Goal: Task Accomplishment & Management: Use online tool/utility

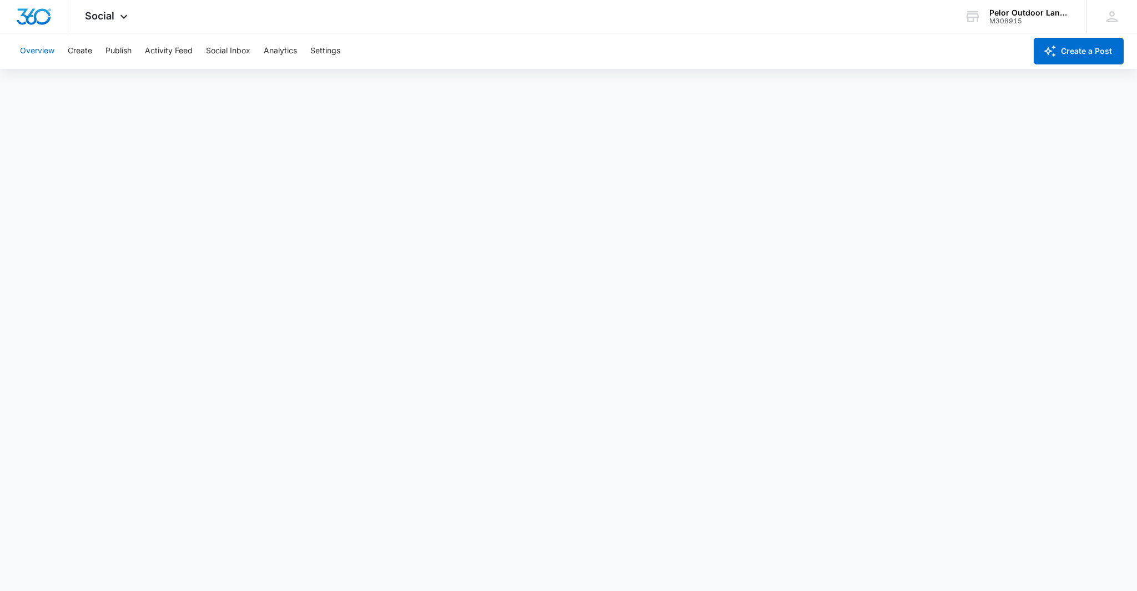
click at [33, 53] on button "Overview" at bounding box center [37, 51] width 34 height 36
click at [97, 17] on span "Social" at bounding box center [99, 16] width 29 height 12
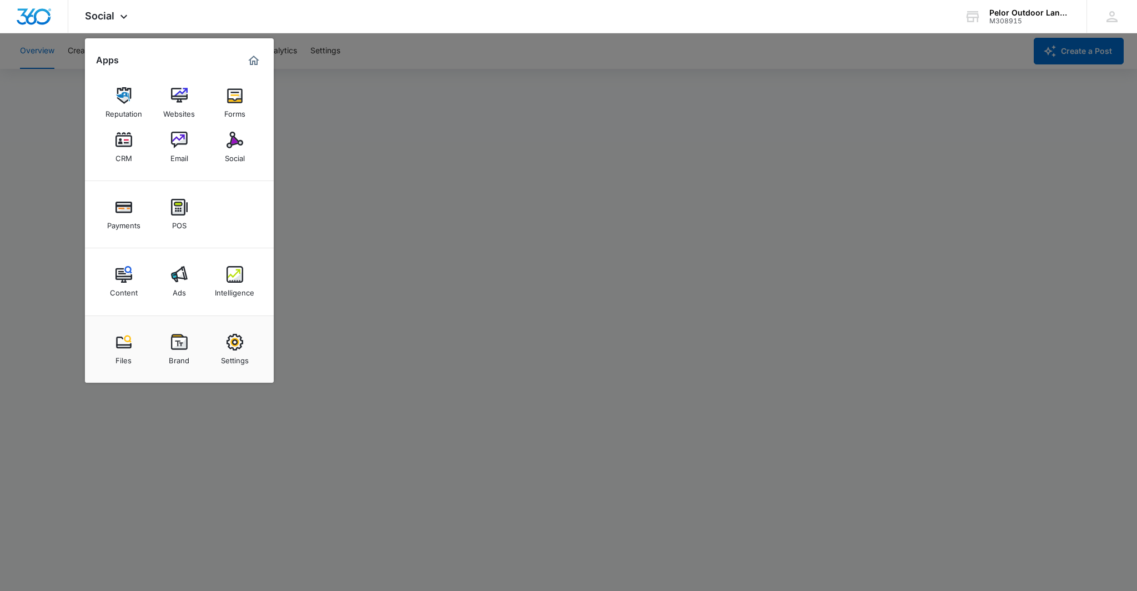
click at [46, 206] on div at bounding box center [568, 295] width 1137 height 591
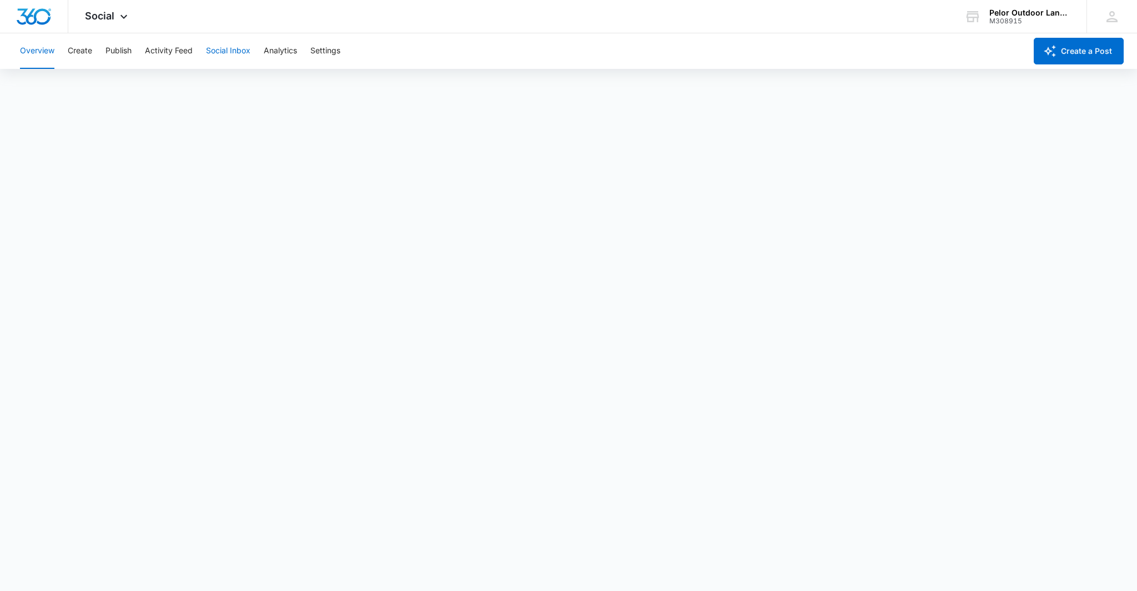
click at [223, 54] on button "Social Inbox" at bounding box center [228, 51] width 44 height 36
click at [165, 50] on button "Activity Feed" at bounding box center [169, 51] width 48 height 36
click at [123, 50] on button "Publish" at bounding box center [118, 51] width 26 height 36
click at [86, 51] on button "Create" at bounding box center [80, 51] width 24 height 36
click at [32, 47] on button "Overview" at bounding box center [37, 51] width 34 height 36
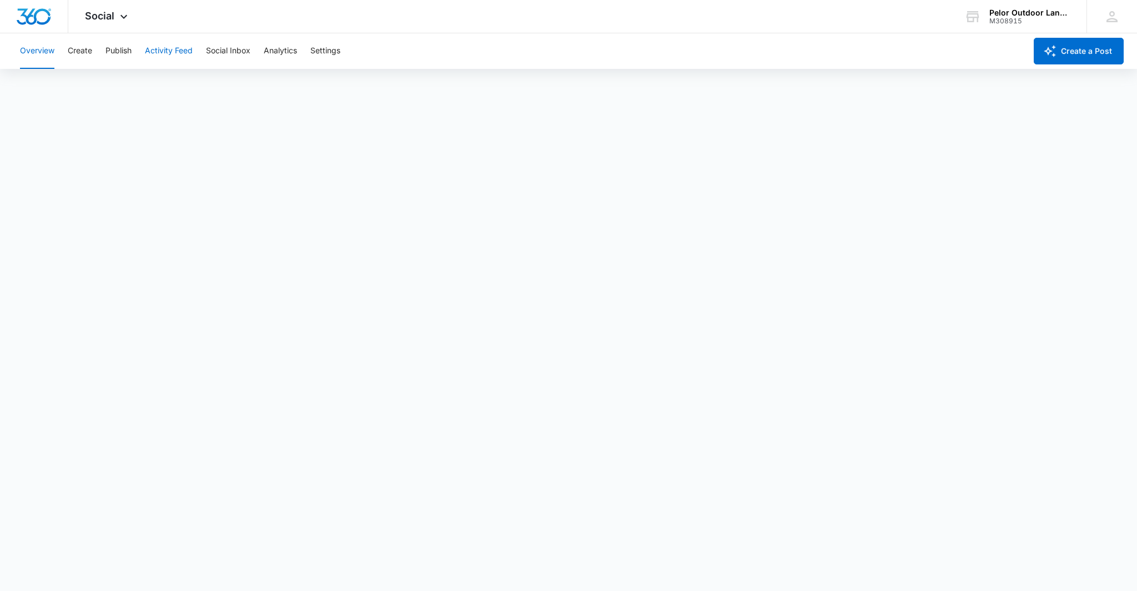
click at [157, 43] on button "Activity Feed" at bounding box center [169, 51] width 48 height 36
click at [117, 48] on button "Publish" at bounding box center [118, 51] width 26 height 36
click at [1094, 50] on button "Create a Post" at bounding box center [1079, 51] width 90 height 27
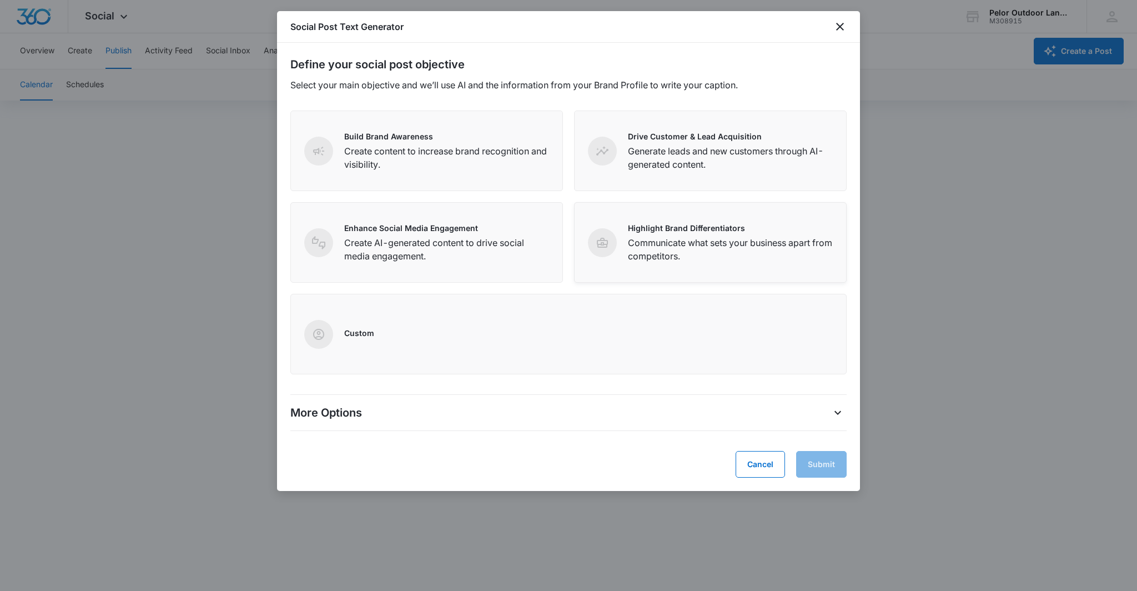
click at [668, 234] on div "Highlight Brand Differentiators Communicate what sets your business apart from …" at bounding box center [730, 242] width 205 height 41
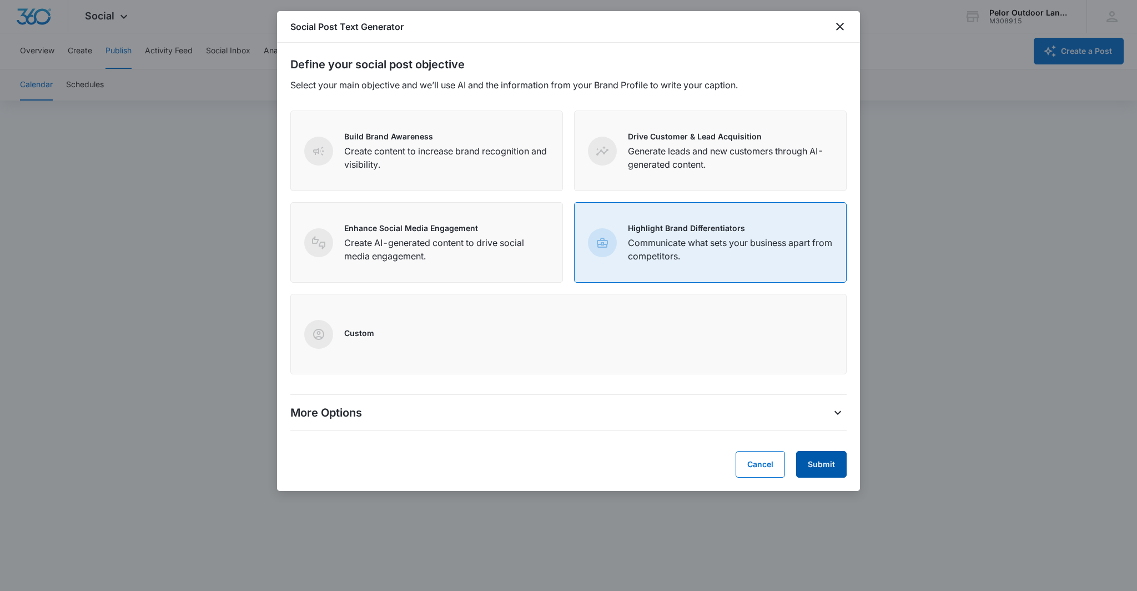
click at [833, 462] on button "Submit" at bounding box center [821, 464] width 51 height 27
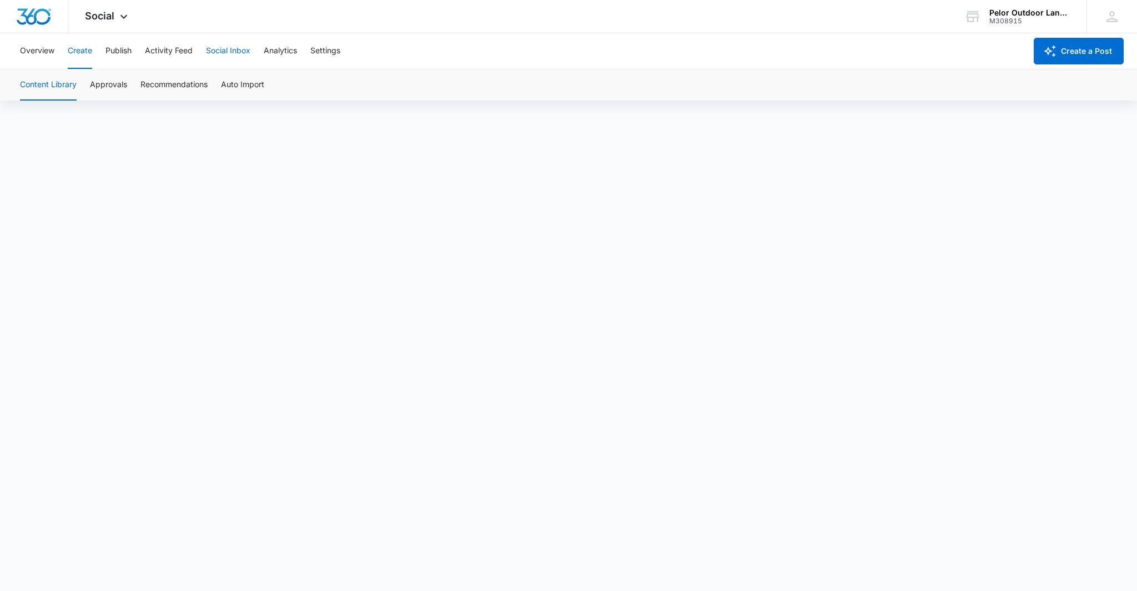
click at [227, 49] on button "Social Inbox" at bounding box center [228, 51] width 44 height 36
click at [182, 49] on button "Activity Feed" at bounding box center [169, 51] width 48 height 36
click at [92, 51] on button "Create" at bounding box center [80, 51] width 24 height 36
click at [180, 82] on button "Recommendations" at bounding box center [173, 84] width 67 height 31
click at [115, 83] on button "Approvals" at bounding box center [108, 84] width 37 height 31
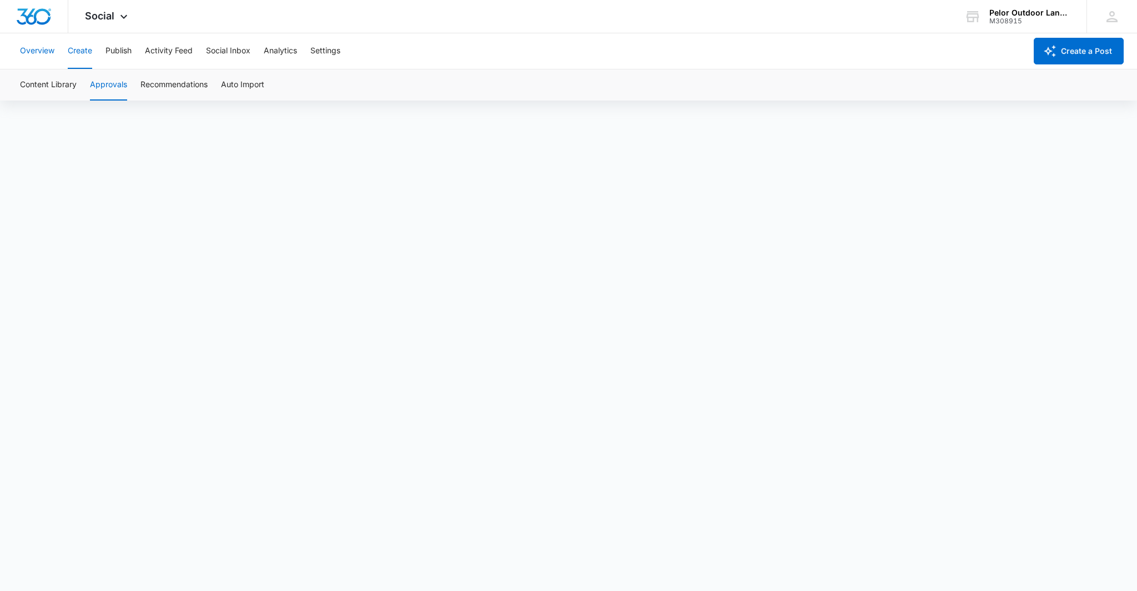
click at [37, 52] on button "Overview" at bounding box center [37, 51] width 34 height 36
click at [79, 51] on button "Create" at bounding box center [80, 51] width 24 height 36
click at [114, 53] on button "Publish" at bounding box center [118, 51] width 26 height 36
click at [39, 21] on img "Dashboard" at bounding box center [34, 16] width 36 height 17
